Goal: Information Seeking & Learning: Understand process/instructions

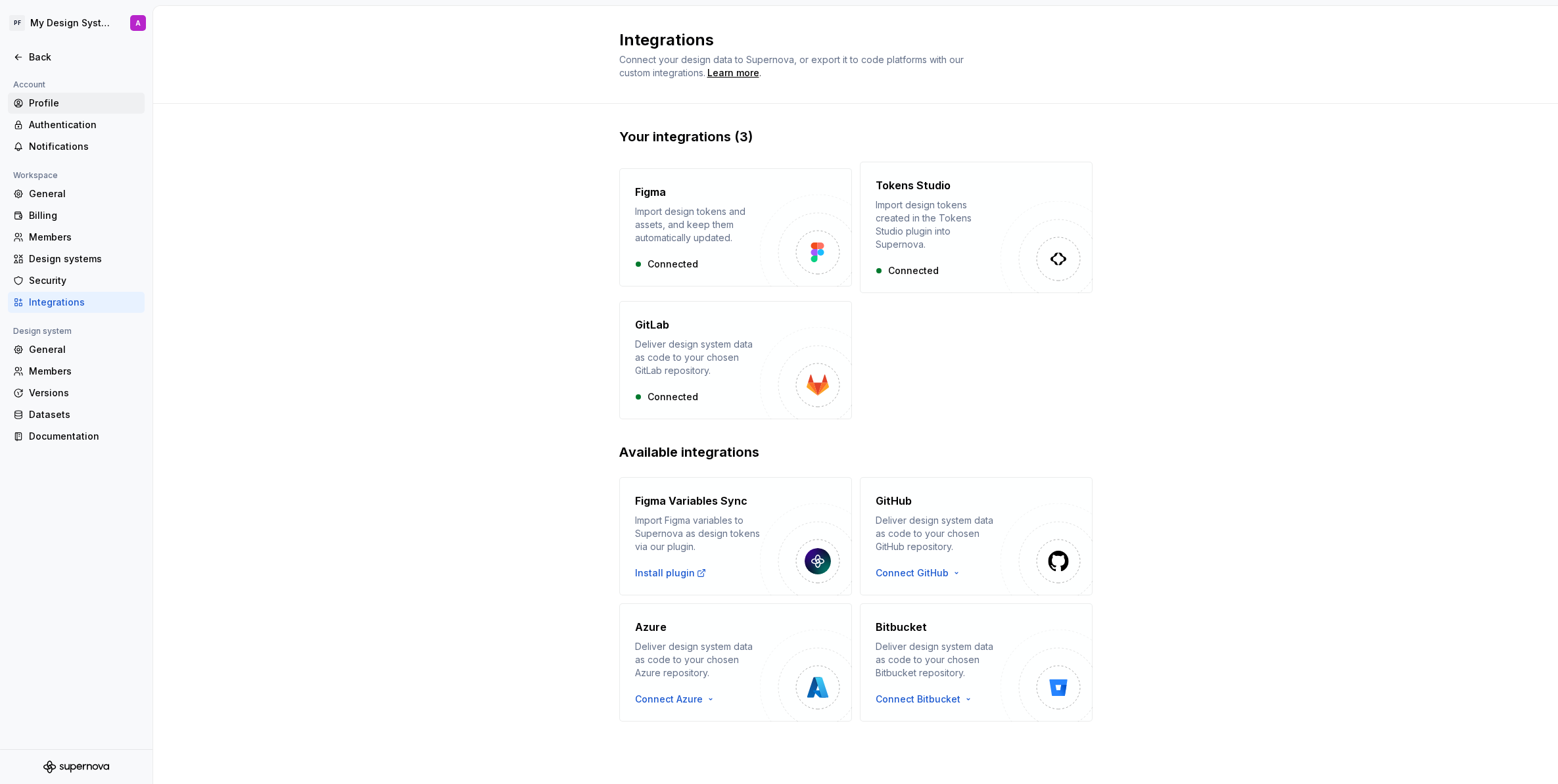
click at [57, 105] on div "Profile" at bounding box center [84, 103] width 110 height 13
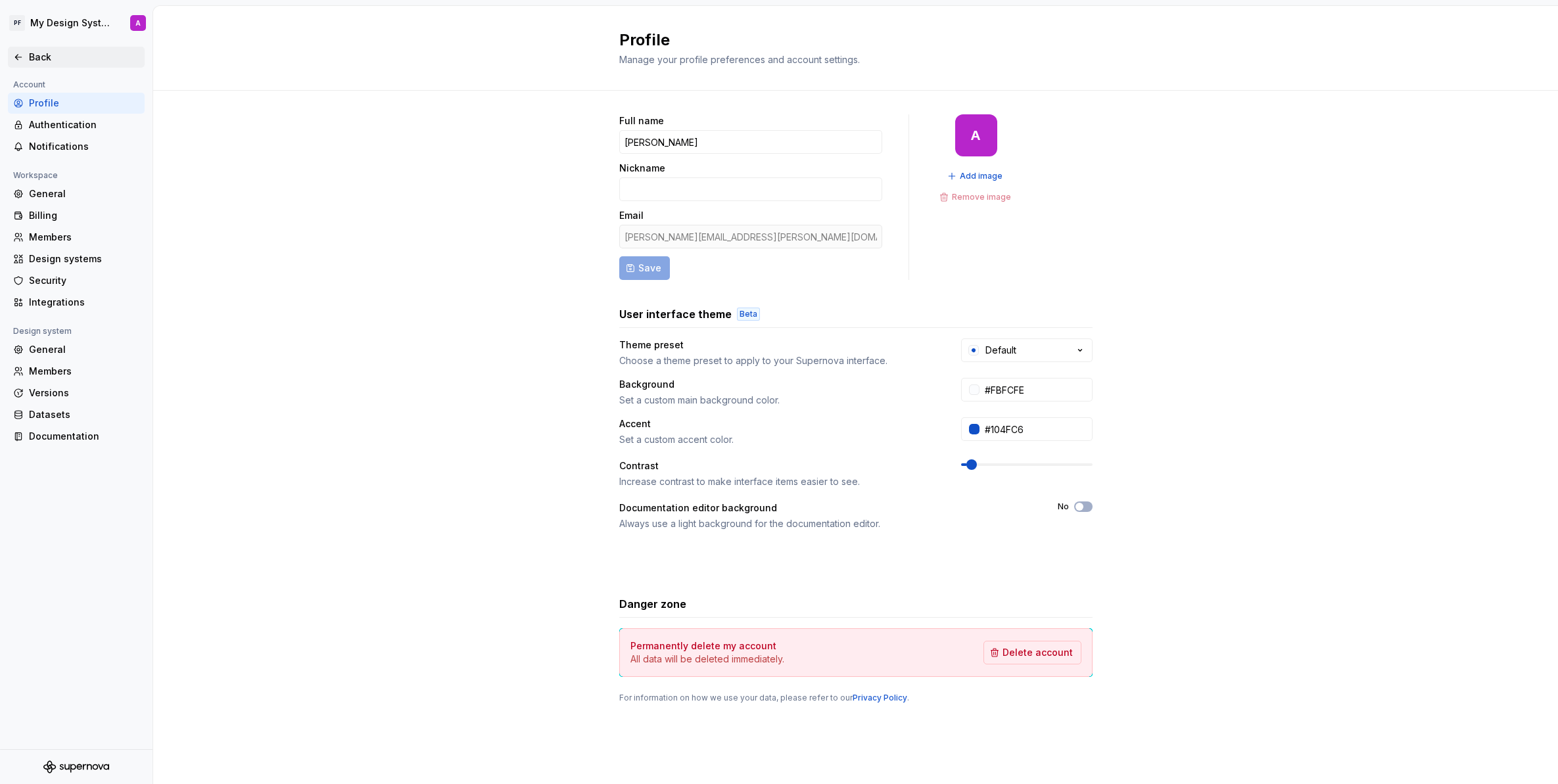
click at [33, 54] on div "Back" at bounding box center [84, 57] width 110 height 13
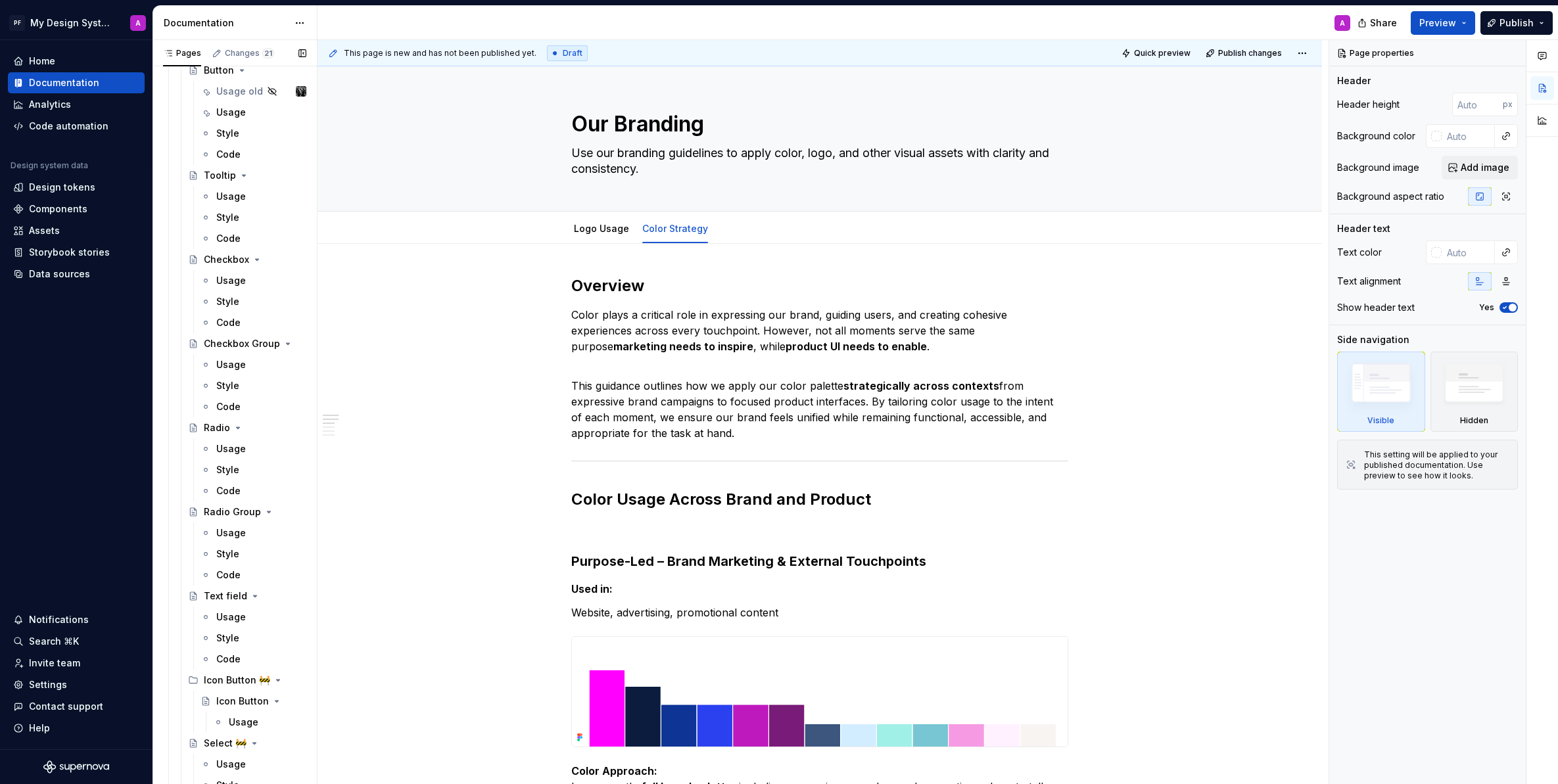
scroll to position [1875, 0]
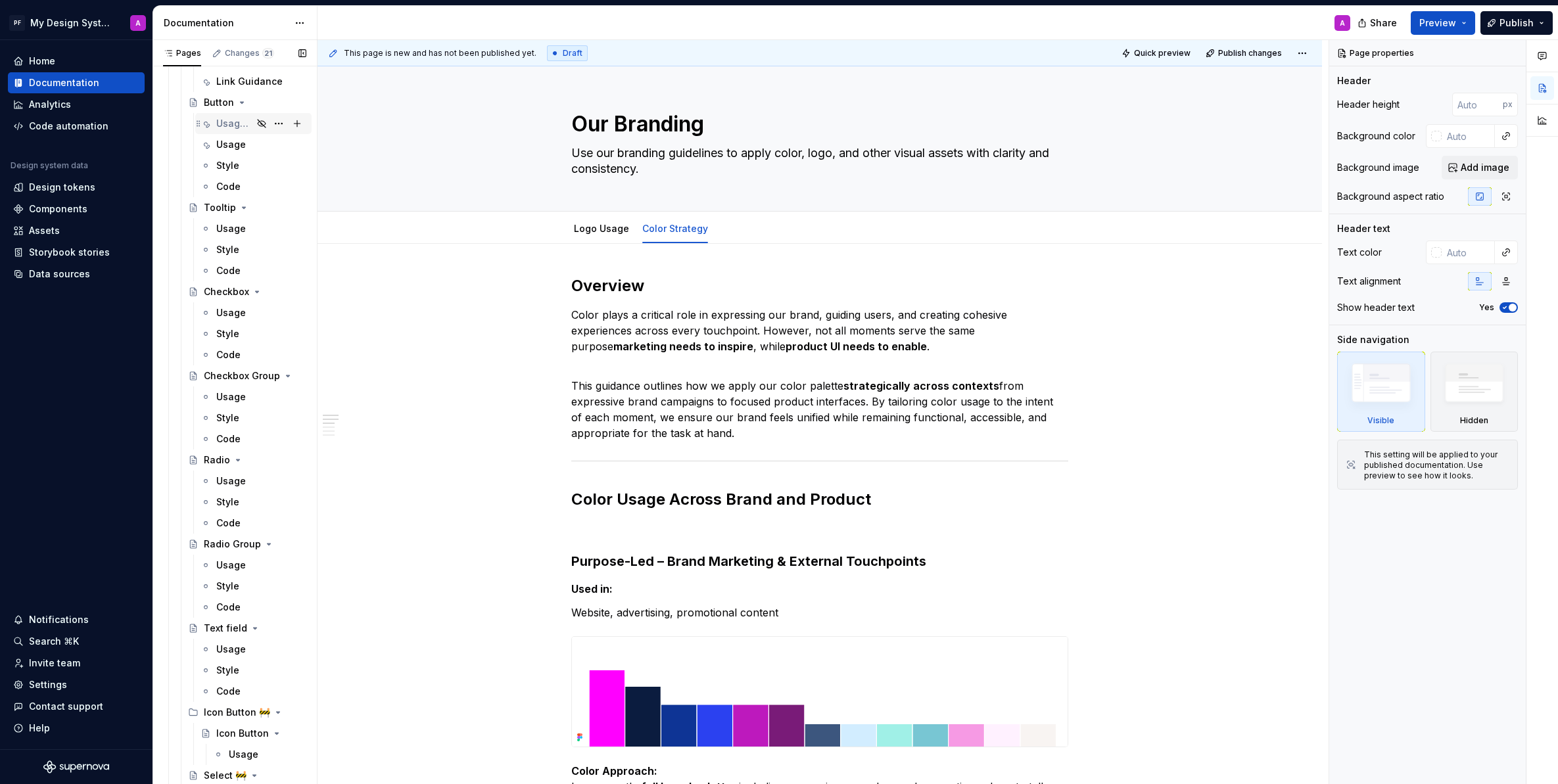
click at [226, 126] on div "Usage old" at bounding box center [234, 123] width 36 height 13
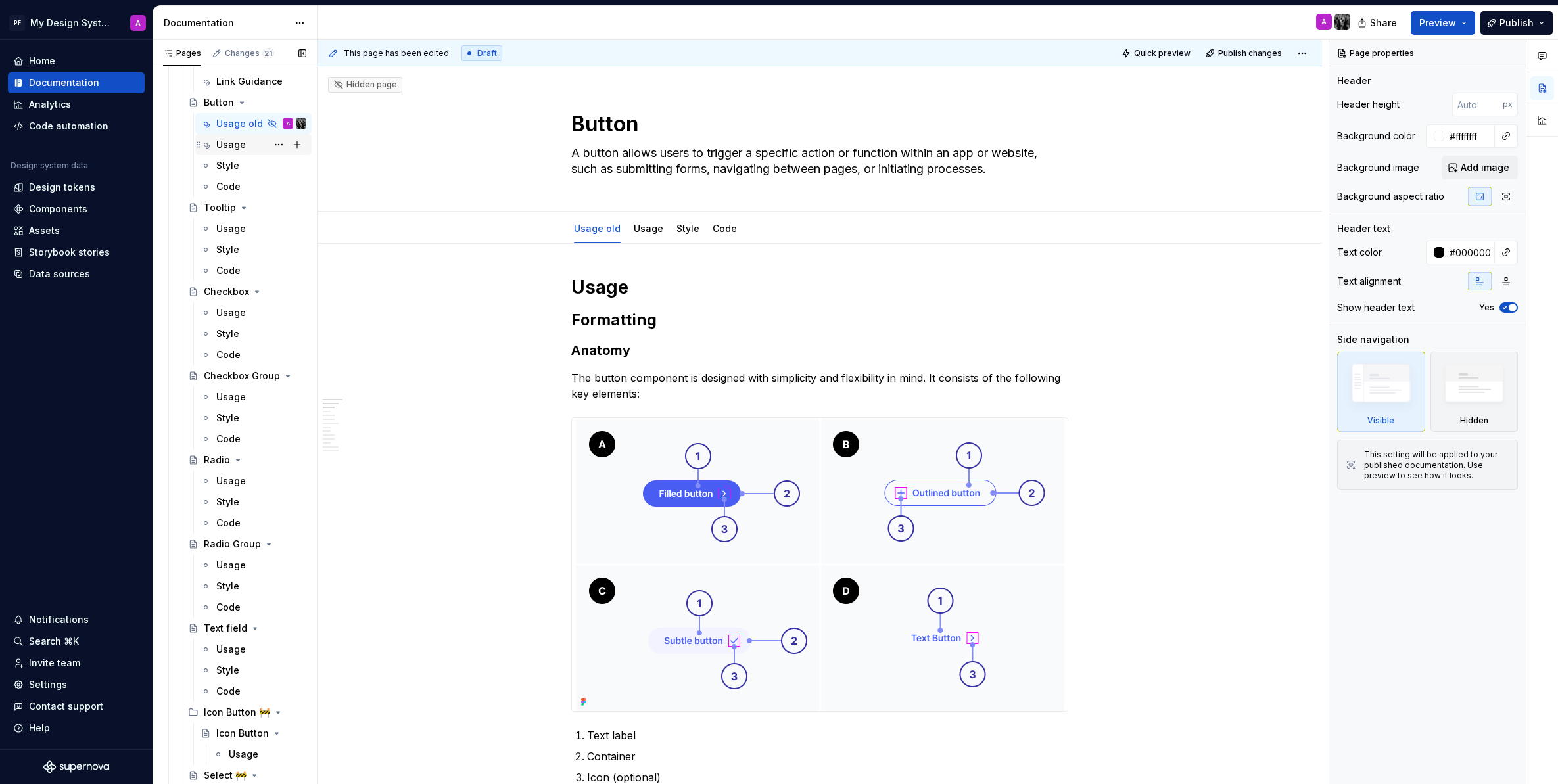
click at [224, 147] on div "Usage" at bounding box center [231, 144] width 30 height 13
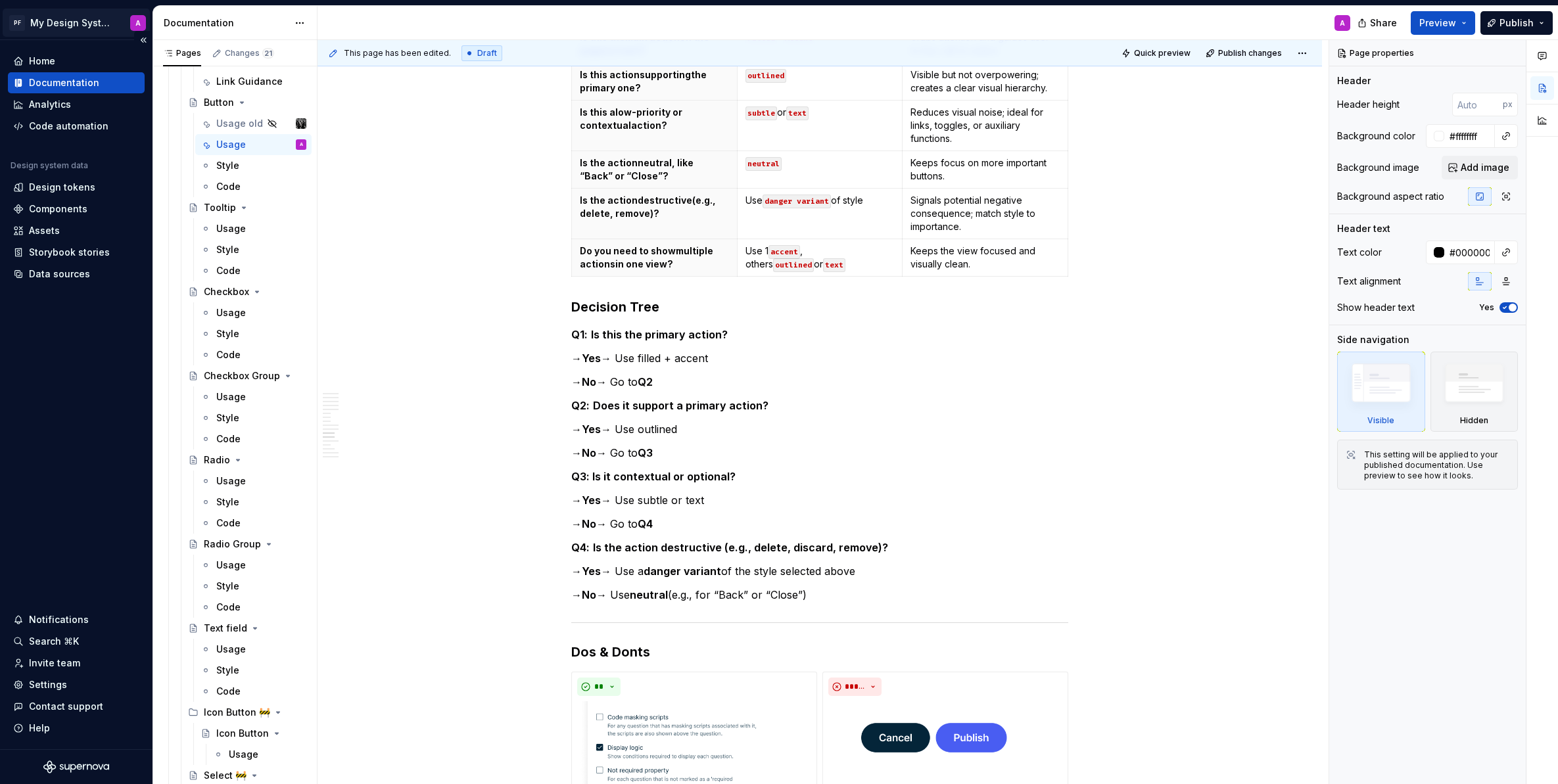
scroll to position [2725, 0]
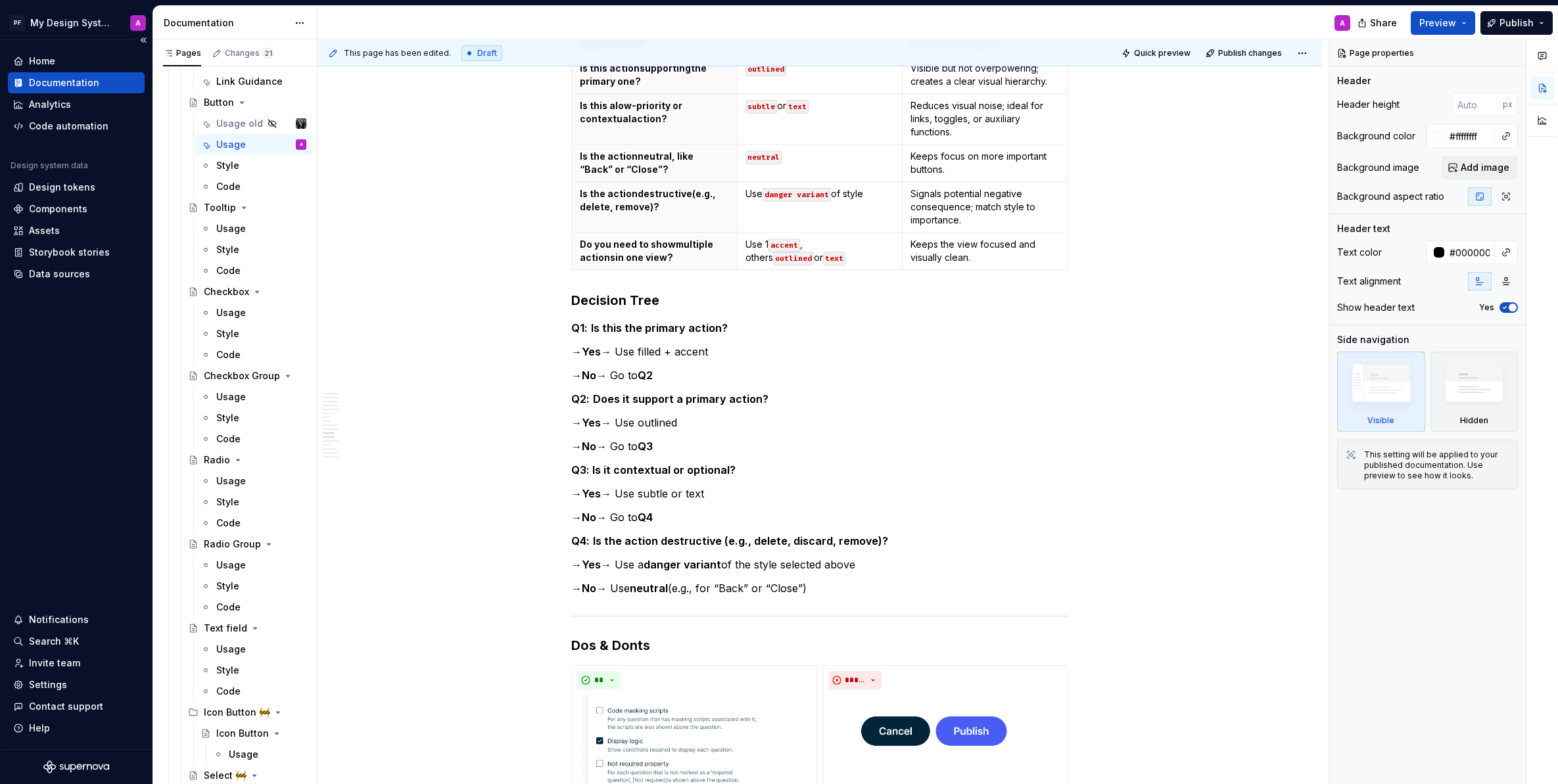
type textarea "*"
